Goal: Task Accomplishment & Management: Manage account settings

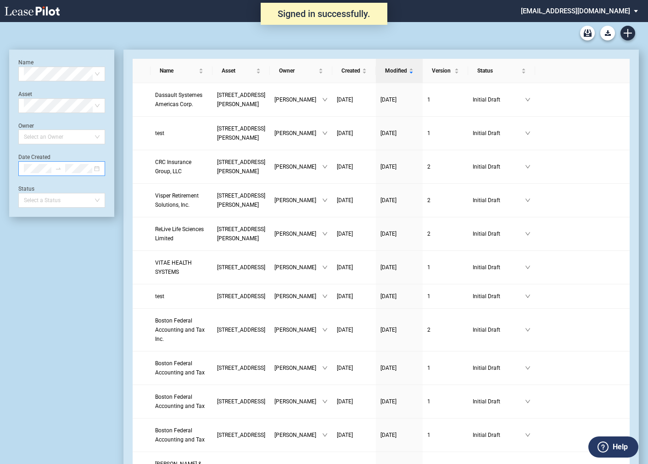
click at [98, 172] on div at bounding box center [61, 168] width 87 height 15
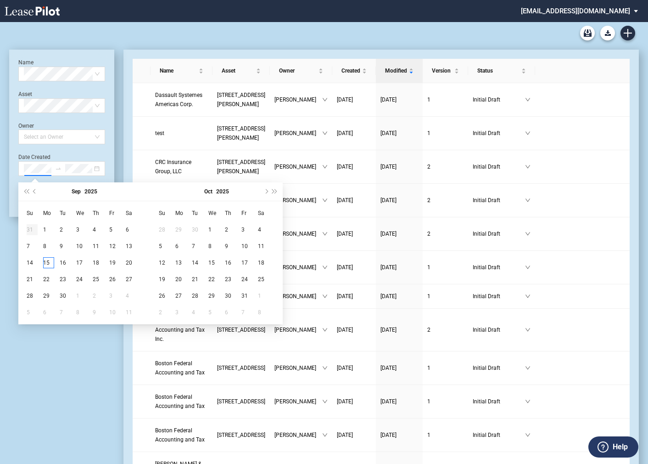
click at [43, 229] on td "31" at bounding box center [35, 229] width 17 height 17
click at [28, 311] on div "31" at bounding box center [32, 312] width 11 height 11
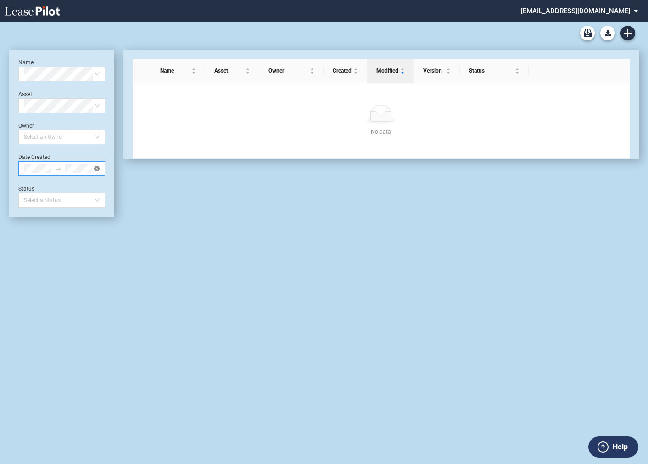
click at [97, 169] on icon "close-circle" at bounding box center [97, 169] width 6 height 6
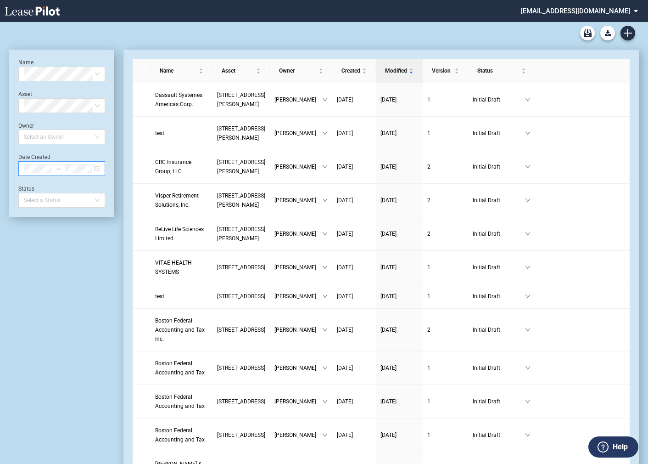
click at [100, 168] on div at bounding box center [61, 168] width 87 height 15
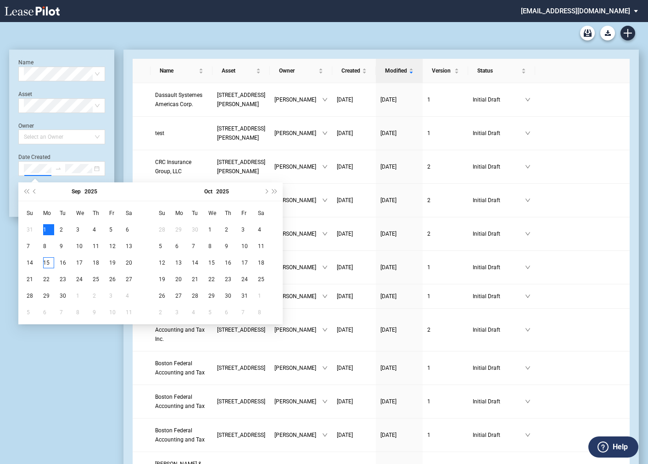
click at [44, 230] on div "1" at bounding box center [48, 229] width 11 height 11
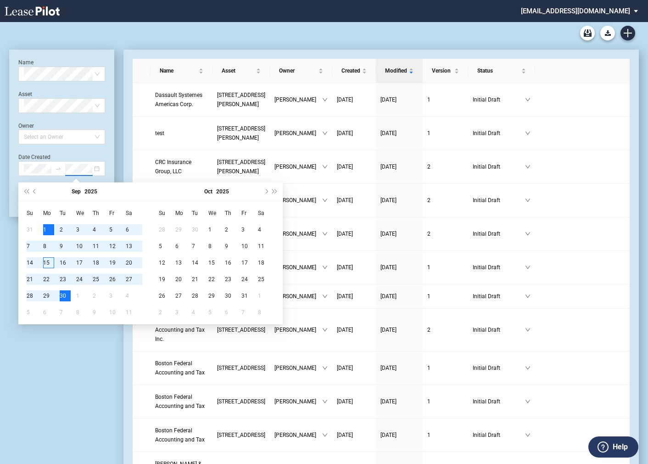
click at [64, 294] on div "30" at bounding box center [65, 295] width 11 height 11
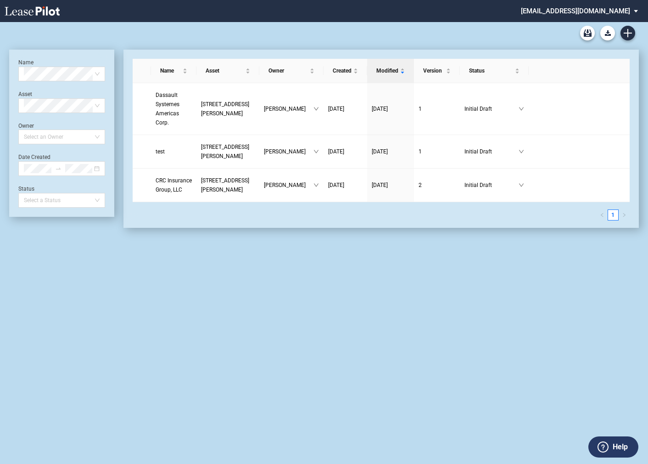
click at [563, 12] on md-select "[EMAIL_ADDRESS][DOMAIN_NAME] Super Admin Area Admin Area Settings Sign Out" at bounding box center [583, 10] width 126 height 21
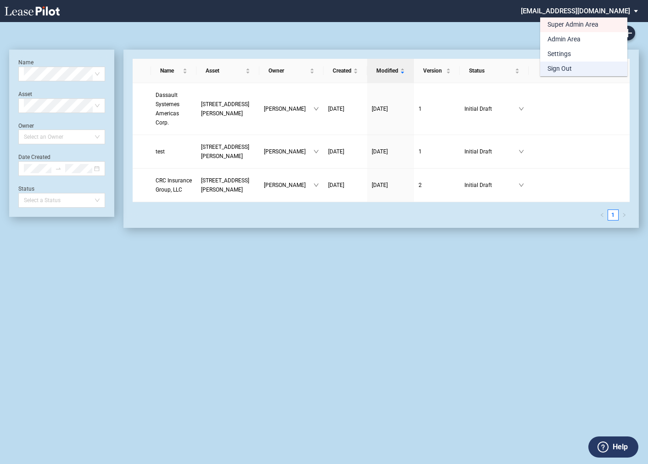
click at [558, 66] on div "Sign Out" at bounding box center [560, 68] width 24 height 9
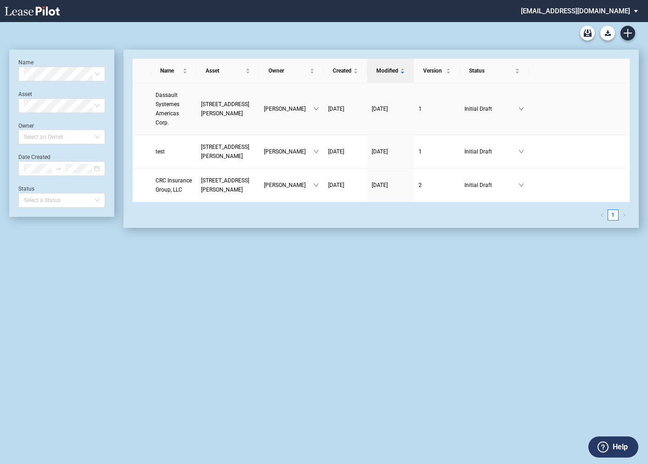
scroll to position [22, 0]
